Goal: Transaction & Acquisition: Purchase product/service

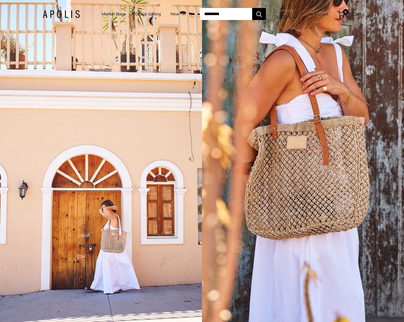
click at [114, 14] on link "Market Bags" at bounding box center [114, 14] width 24 height 8
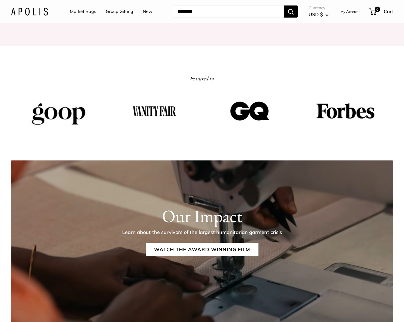
scroll to position [956, 0]
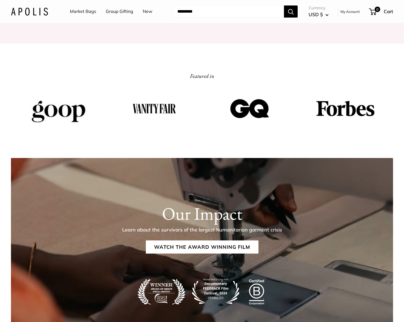
click at [86, 11] on link "Market Bags" at bounding box center [83, 11] width 26 height 8
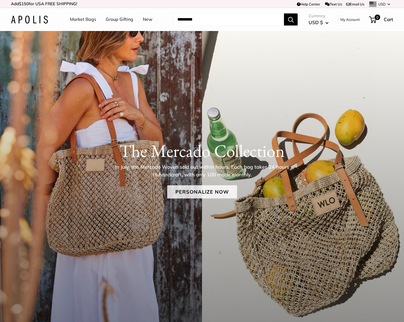
click at [206, 194] on link "Personalize Now" at bounding box center [202, 191] width 70 height 13
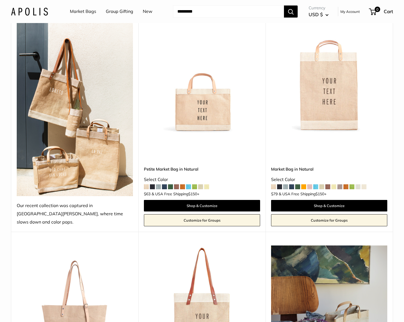
scroll to position [290, 0]
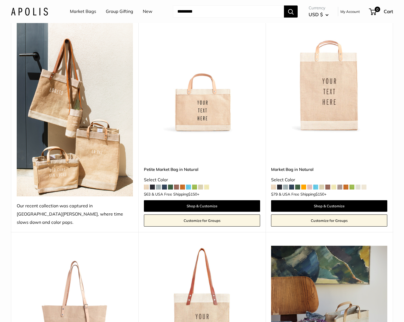
click at [0, 0] on img at bounding box center [0, 0] width 0 height 0
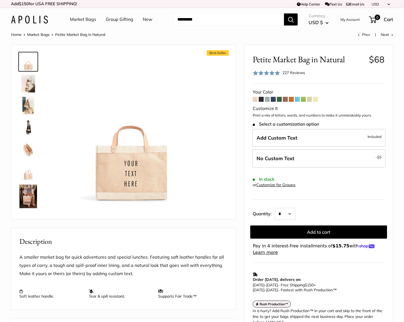
click at [256, 100] on span at bounding box center [255, 99] width 5 height 5
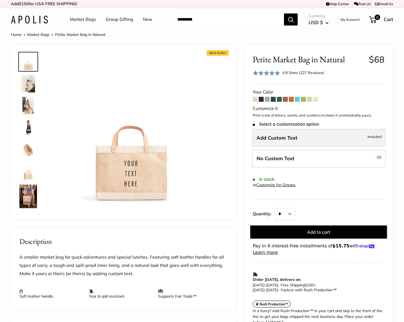
click at [327, 136] on label "Add Custom Text Included" at bounding box center [319, 138] width 134 height 18
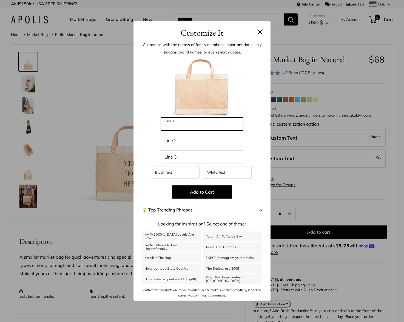
click at [178, 130] on input "Line 1" at bounding box center [202, 123] width 82 height 13
type input "****"
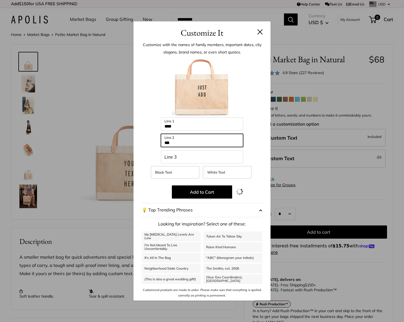
type input "***"
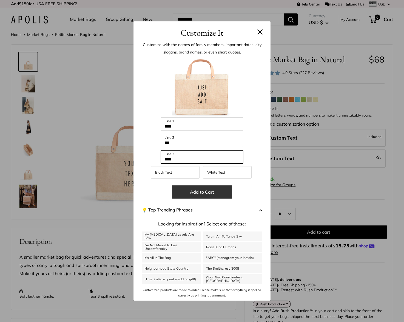
type input "****"
click at [214, 191] on button "Add to Cart" at bounding box center [202, 191] width 60 height 13
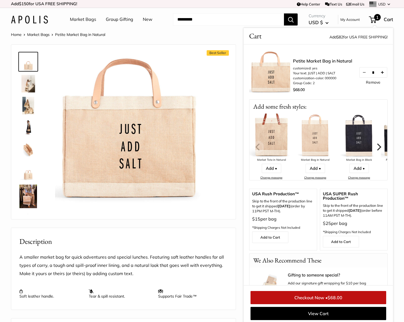
click at [380, 72] on button "Increase quantity by 1" at bounding box center [382, 72] width 9 height 10
drag, startPoint x: 375, startPoint y: 73, endPoint x: 370, endPoint y: 73, distance: 5.2
click at [370, 73] on input "*" at bounding box center [373, 72] width 9 height 5
type input "***"
click at [253, 12] on div "Market Bags Group Gifting New Need help? Text Us: 20919 [EMAIL_ADDRESS][DOMAIN_…" at bounding box center [202, 20] width 382 height 18
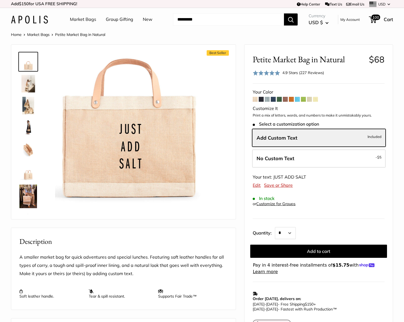
click at [31, 104] on img at bounding box center [28, 106] width 18 height 18
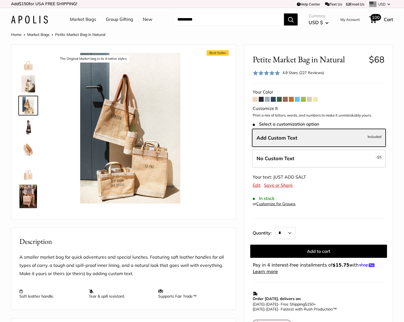
click at [375, 20] on span "100" at bounding box center [376, 17] width 10 height 7
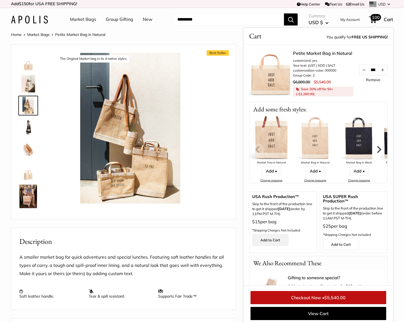
click at [276, 241] on link "Add to Cart" at bounding box center [270, 240] width 36 height 12
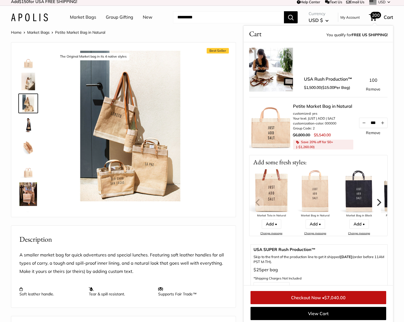
click at [333, 302] on link "Checkout Now • $7,040.00" at bounding box center [319, 297] width 136 height 13
